Goal: Task Accomplishment & Management: Manage account settings

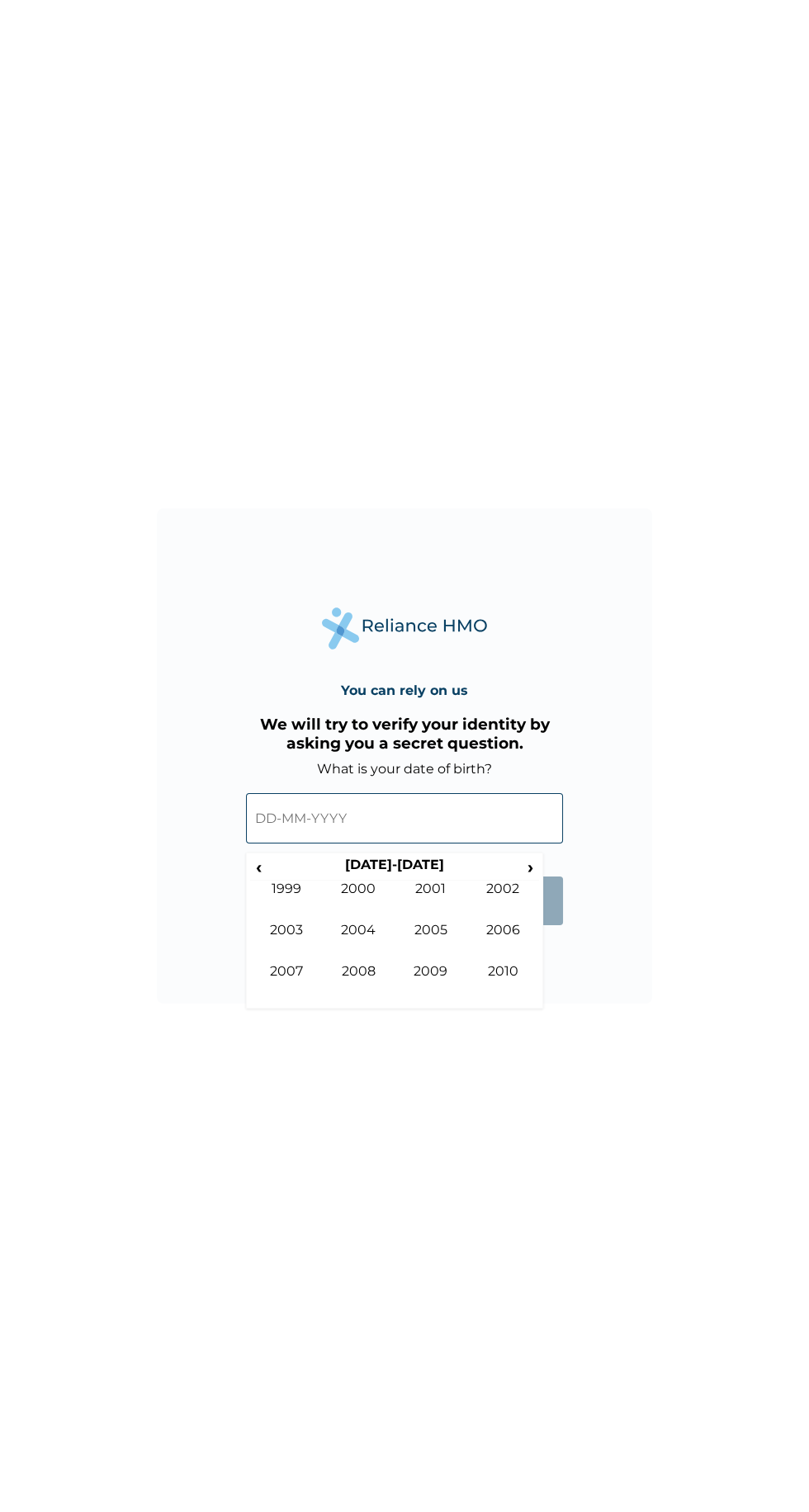
click at [264, 861] on span "‹" at bounding box center [259, 866] width 18 height 20
click at [263, 864] on span "‹" at bounding box center [259, 866] width 18 height 20
click at [486, 936] on td "1986" at bounding box center [504, 942] width 72 height 41
click at [282, 889] on td "Jan" at bounding box center [286, 901] width 72 height 41
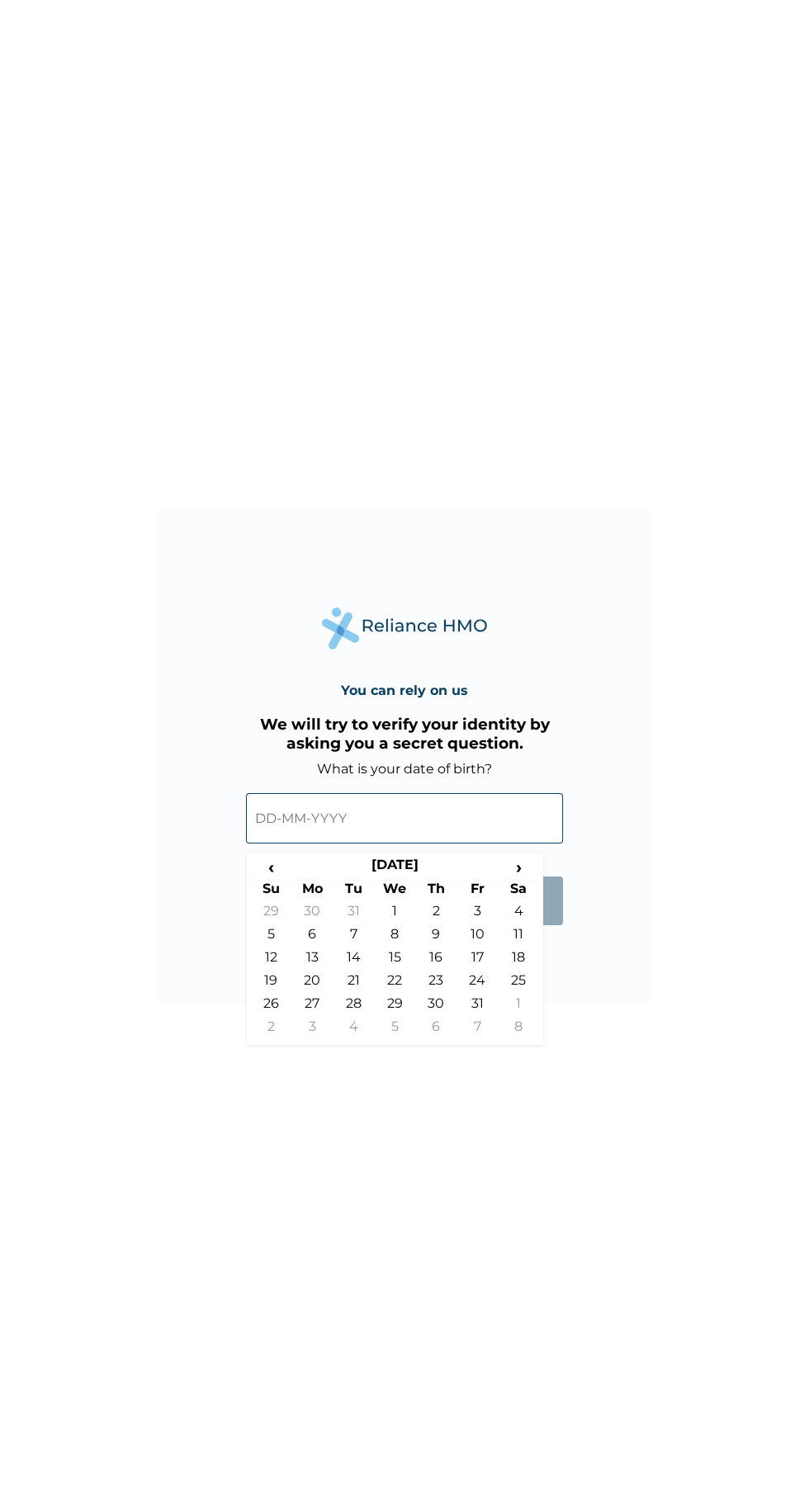
click at [476, 935] on td "10" at bounding box center [477, 938] width 41 height 23
type input "[DATE]"
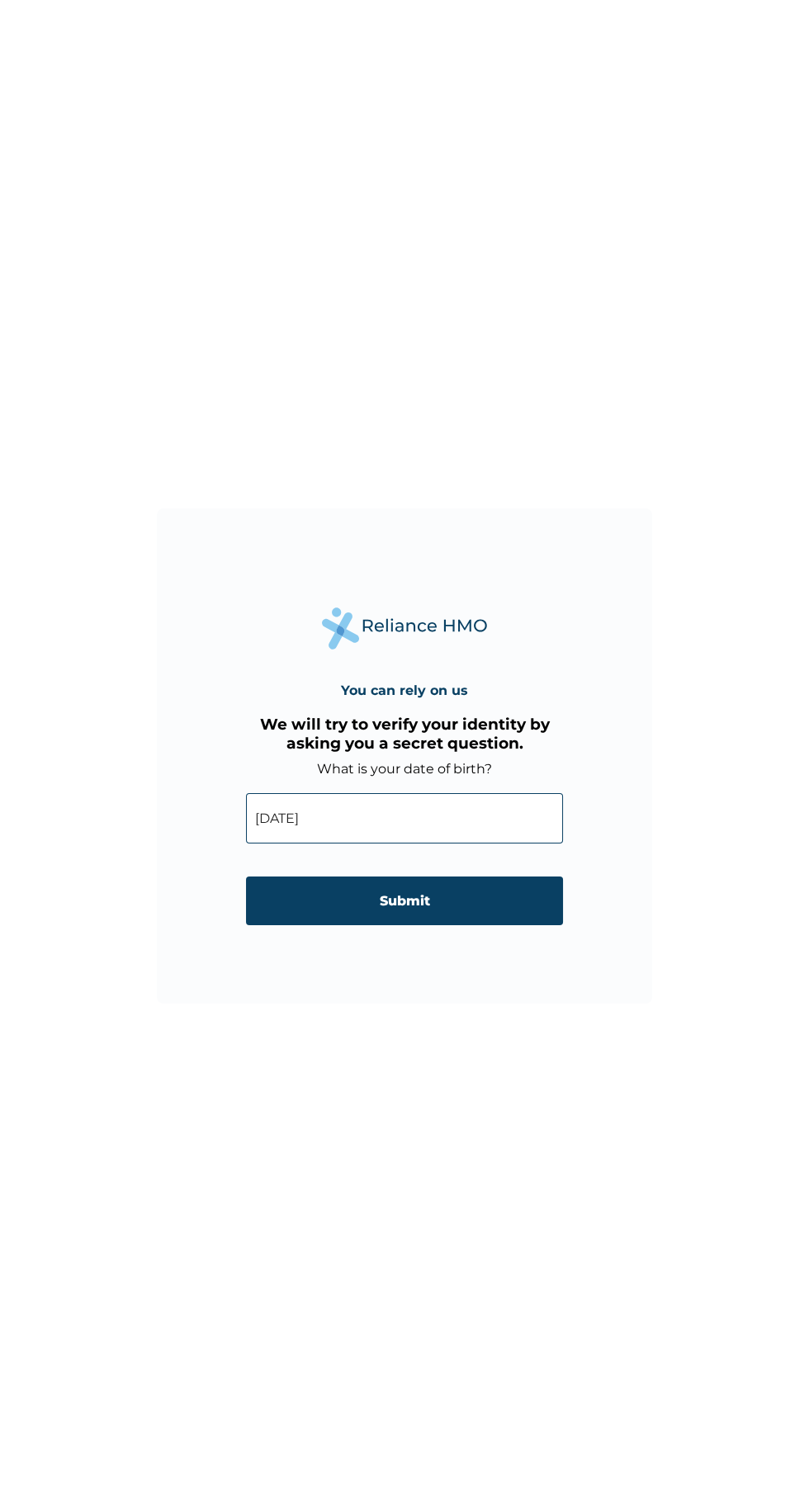
click at [384, 910] on input "Submit" at bounding box center [404, 901] width 317 height 49
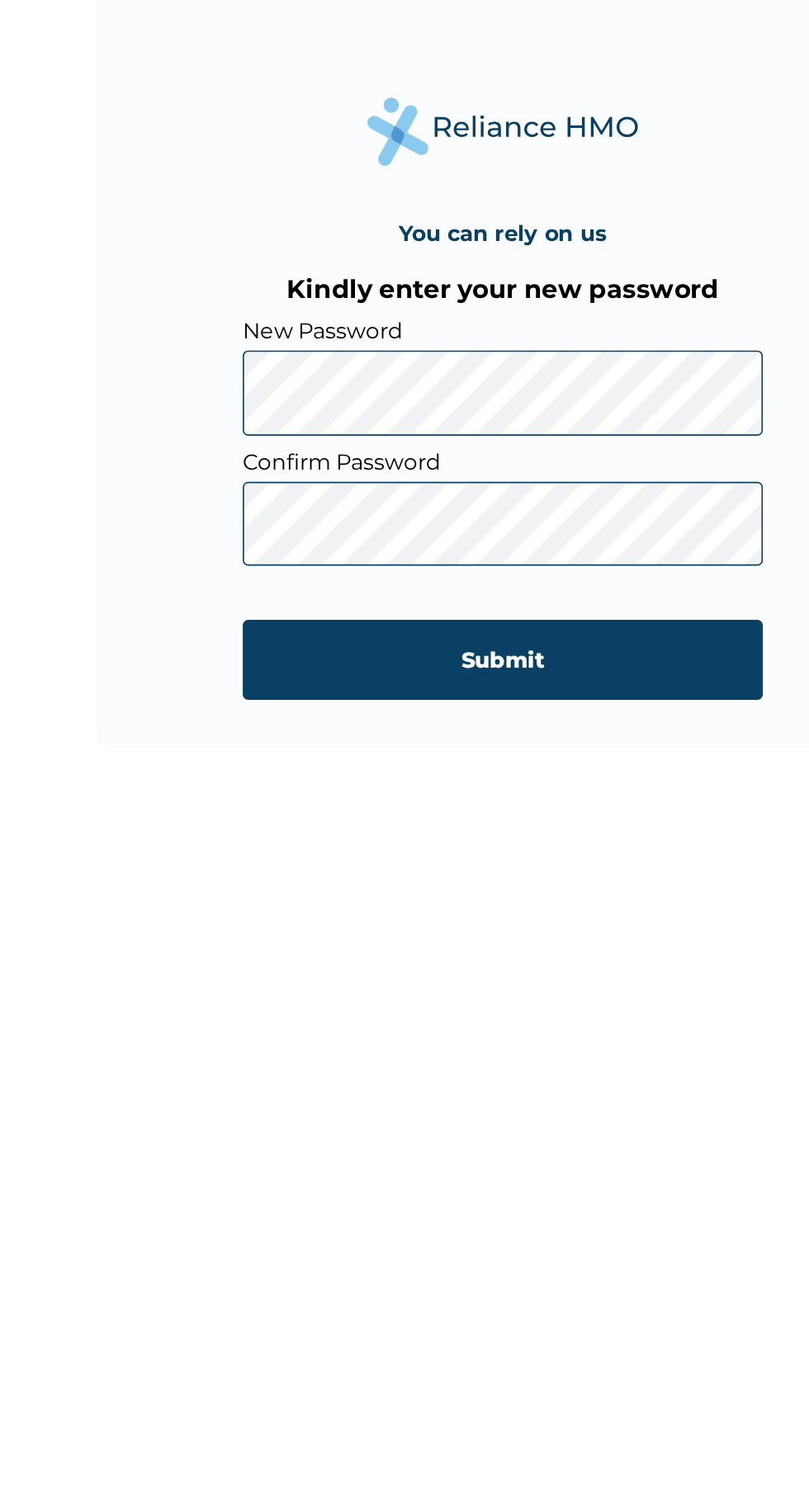
click at [371, 943] on input "Submit" at bounding box center [404, 951] width 317 height 49
